Goal: Navigation & Orientation: Find specific page/section

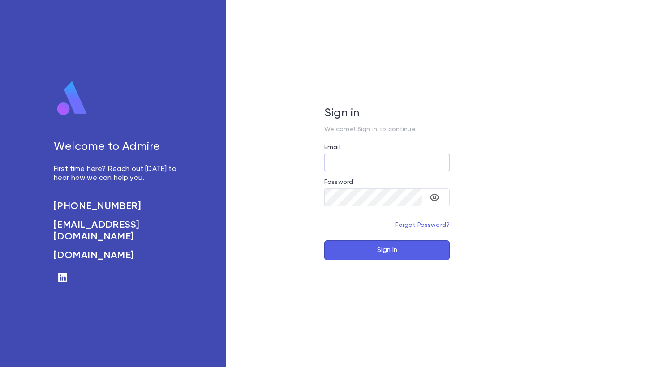
type input "**********"
click at [380, 246] on button "Sign In" at bounding box center [386, 251] width 125 height 20
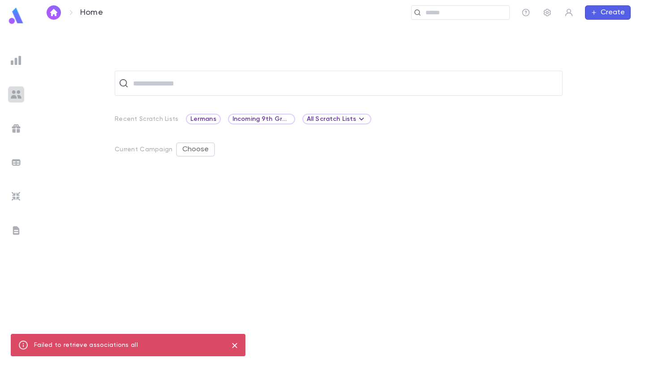
click at [15, 95] on img at bounding box center [16, 94] width 11 height 11
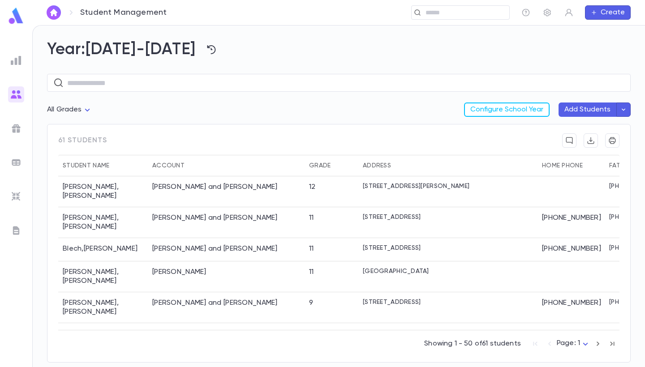
click at [383, 168] on div "Address" at bounding box center [377, 166] width 28 height 22
click at [128, 86] on input "text" at bounding box center [345, 82] width 557 height 17
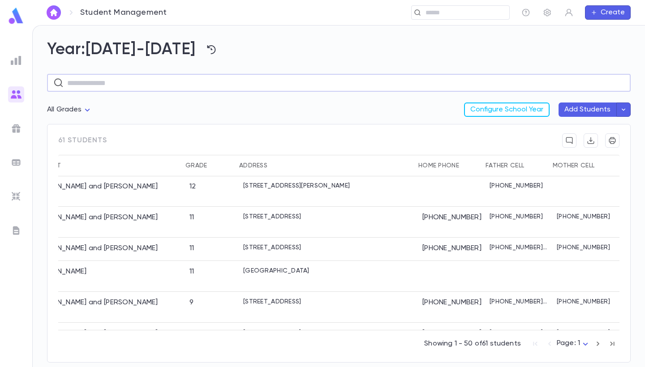
scroll to position [0, 123]
click at [624, 108] on icon "button" at bounding box center [624, 109] width 8 height 9
click at [431, 113] on div at bounding box center [322, 183] width 645 height 367
click at [569, 13] on icon "button" at bounding box center [569, 13] width 8 height 8
click at [15, 130] on div at bounding box center [322, 183] width 645 height 367
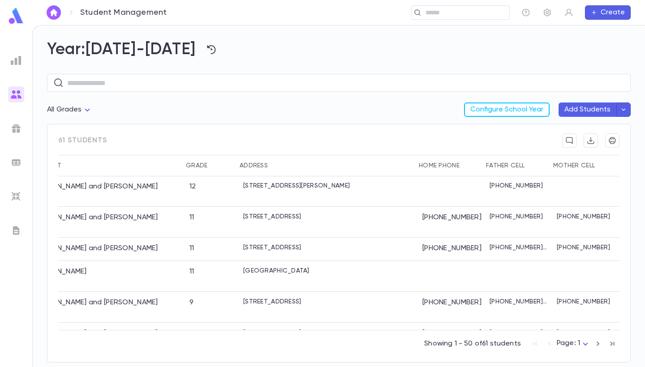
click at [19, 129] on img at bounding box center [16, 128] width 11 height 11
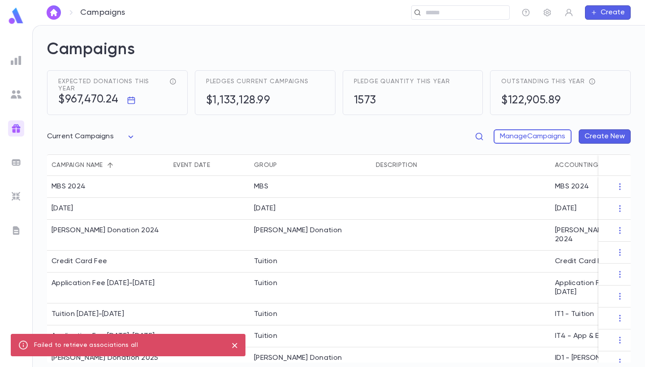
click at [14, 160] on img at bounding box center [16, 162] width 11 height 11
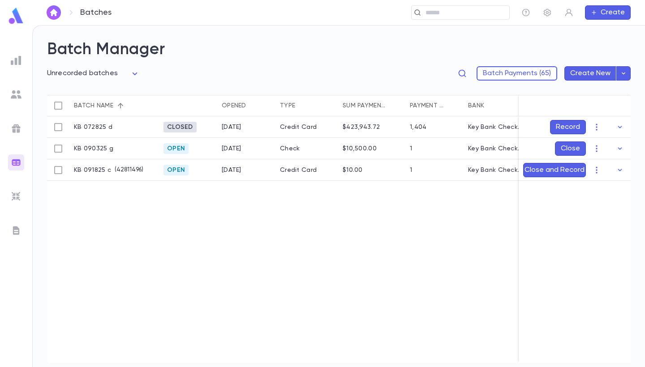
click at [14, 185] on ul at bounding box center [16, 208] width 32 height 319
click at [17, 197] on img at bounding box center [16, 196] width 11 height 11
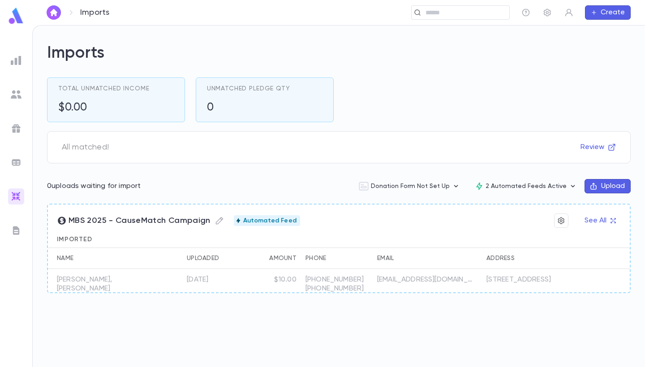
click at [16, 231] on img at bounding box center [16, 230] width 11 height 11
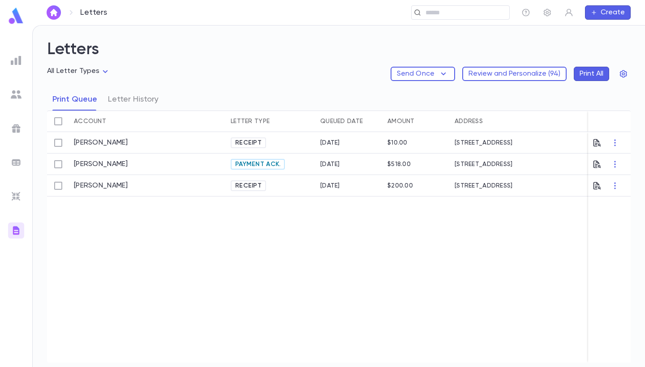
click at [20, 88] on div at bounding box center [16, 94] width 16 height 16
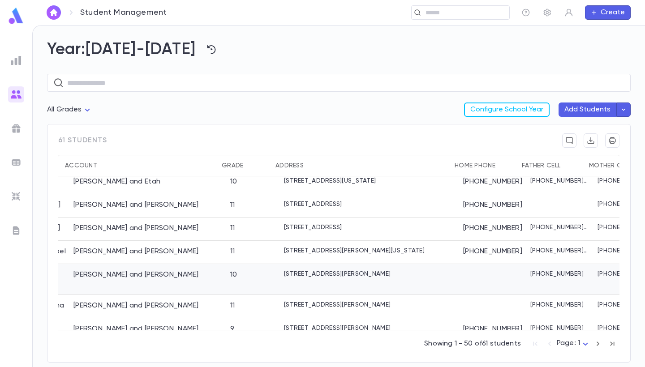
scroll to position [1022, 100]
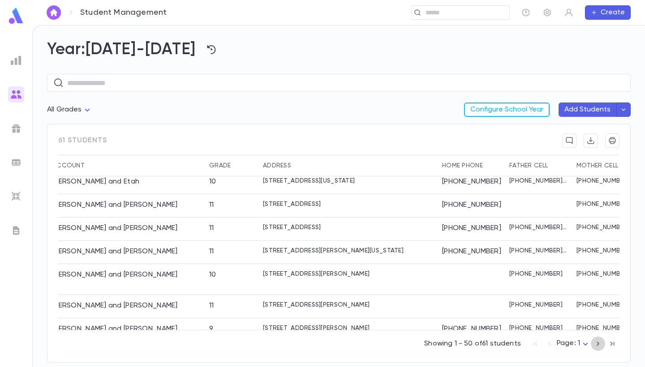
click at [599, 343] on icon "button" at bounding box center [598, 344] width 10 height 11
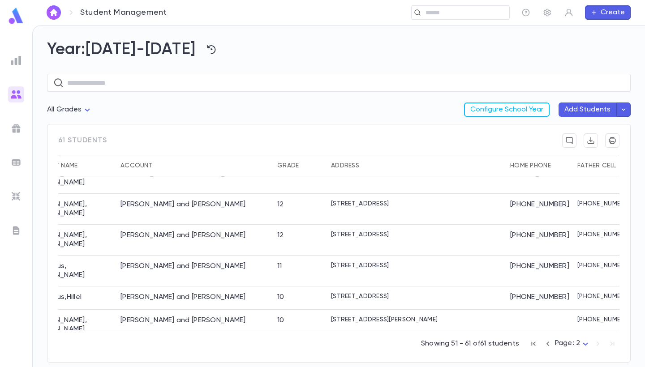
scroll to position [106, 32]
click at [548, 344] on icon "button" at bounding box center [548, 344] width 10 height 11
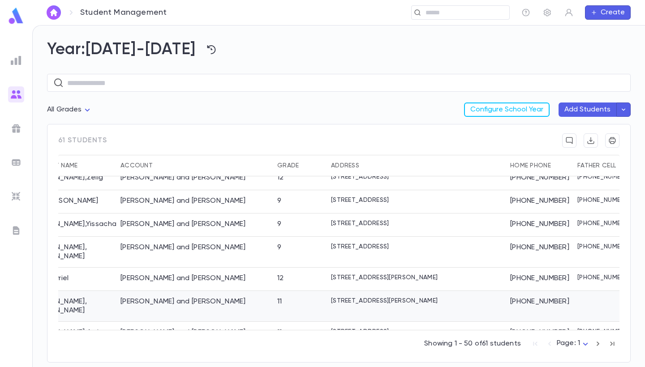
scroll to position [850, 32]
